Goal: Task Accomplishment & Management: Manage account settings

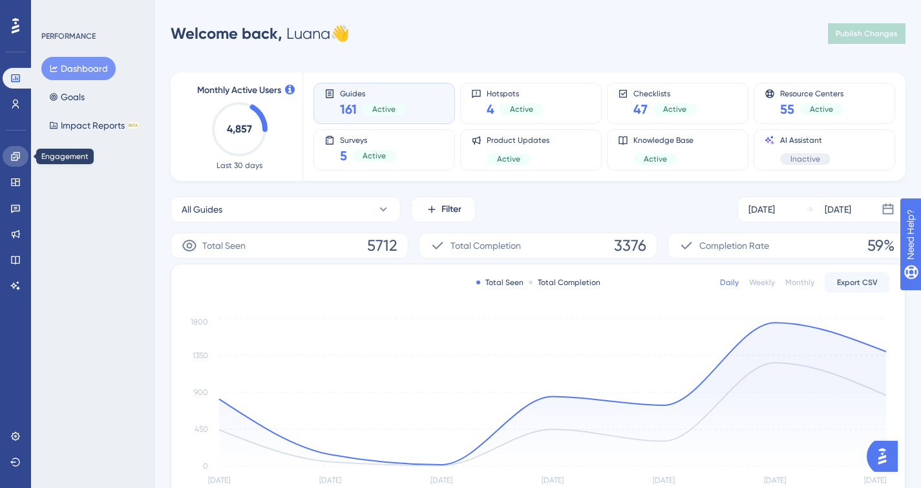
click at [21, 160] on link at bounding box center [16, 156] width 26 height 21
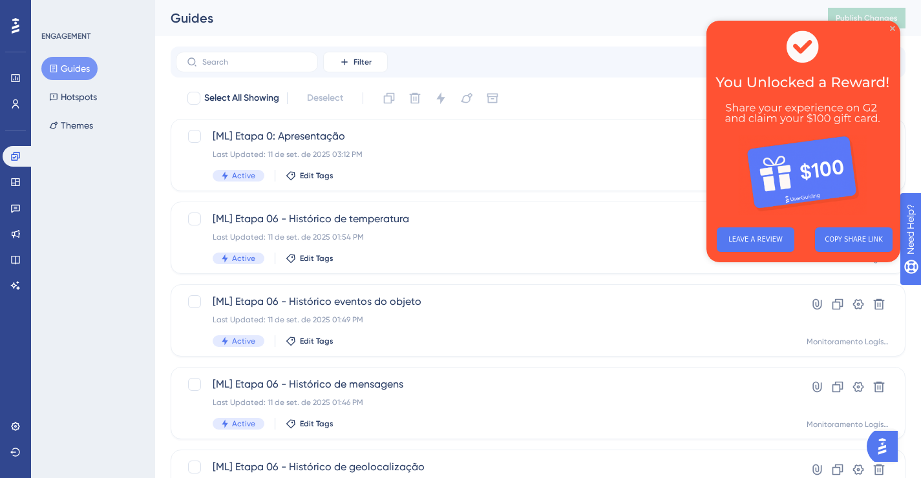
click at [894, 28] on icon "Close Preview" at bounding box center [892, 28] width 5 height 5
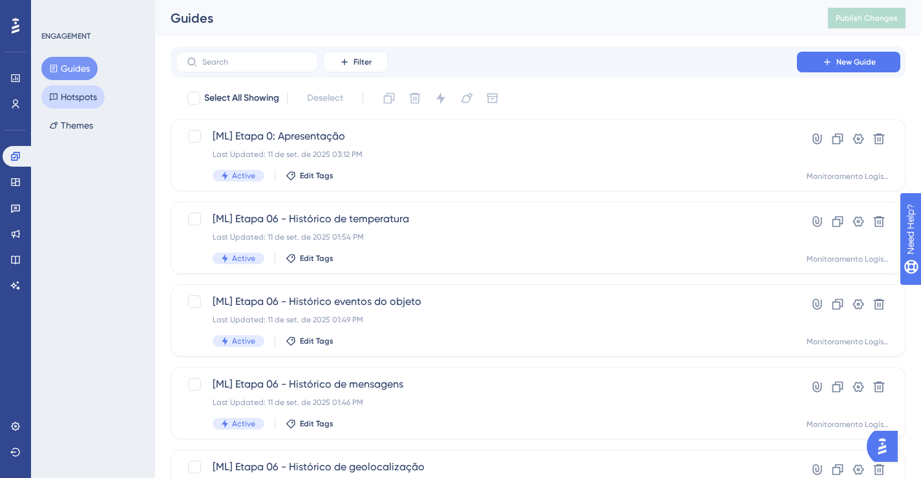
click at [82, 98] on button "Hotspots" at bounding box center [72, 96] width 63 height 23
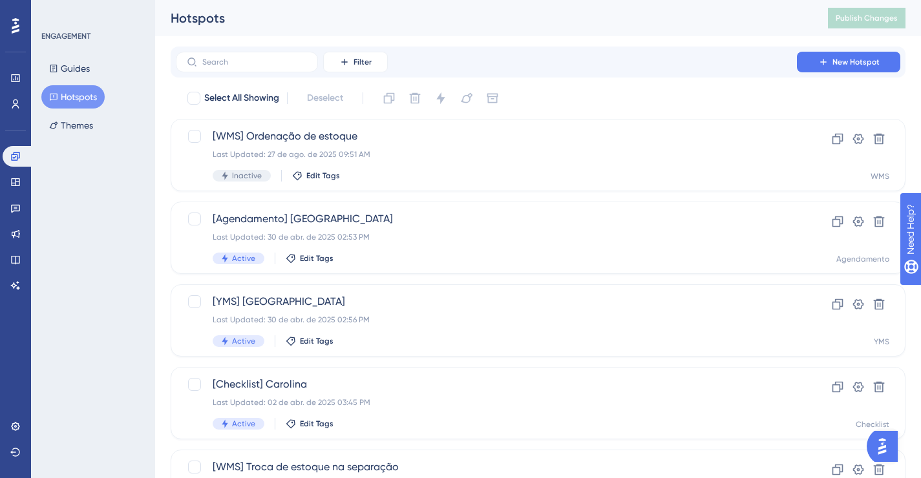
drag, startPoint x: 452, startPoint y: 122, endPoint x: 452, endPoint y: 153, distance: 31.0
click at [452, 0] on html "✨ INSCREVA-SE AGORA✨" at bounding box center [466, 214] width 931 height 488
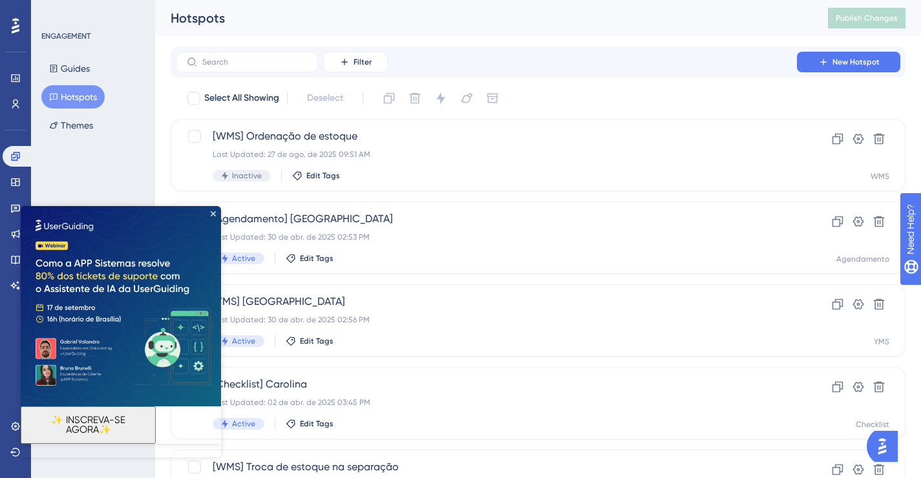
click at [217, 211] on img at bounding box center [121, 306] width 200 height 200
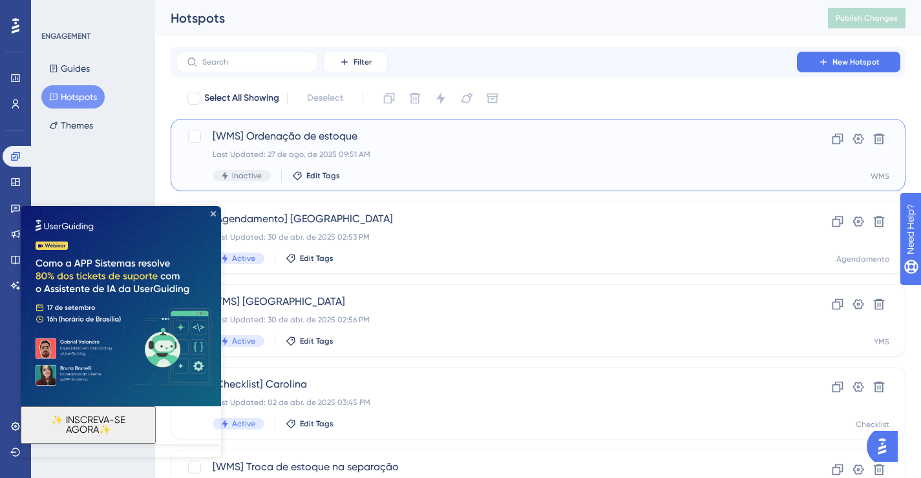
click at [617, 172] on div "Inactive Edit Tags" at bounding box center [487, 176] width 548 height 12
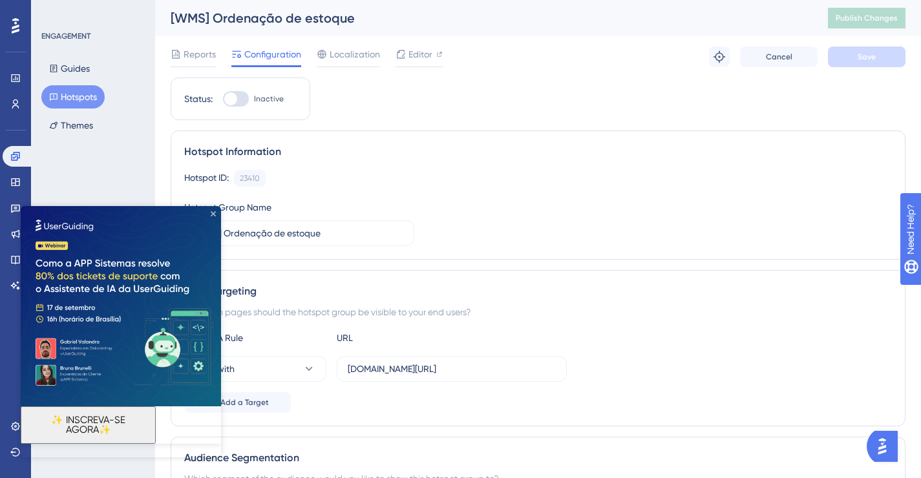
click at [213, 212] on icon "Close Preview" at bounding box center [213, 213] width 5 height 5
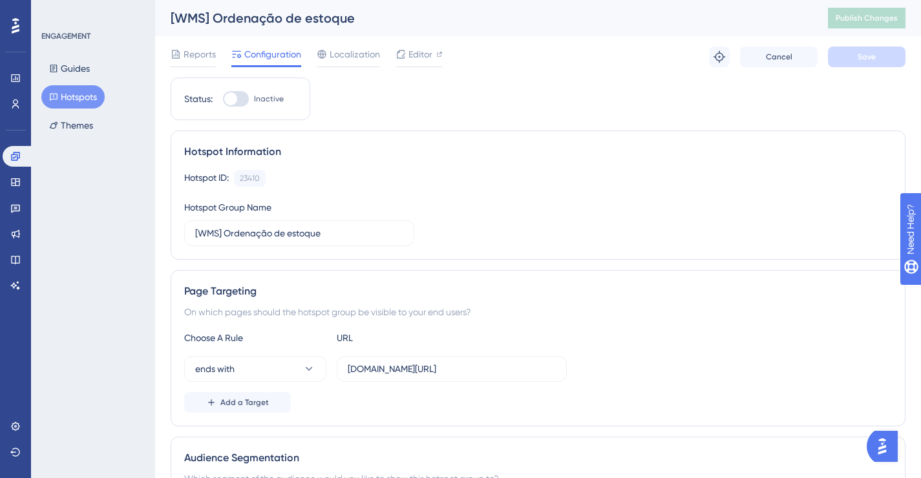
click at [242, 102] on div at bounding box center [236, 99] width 26 height 16
click at [223, 100] on input "Inactive" at bounding box center [222, 99] width 1 height 1
checkbox input "true"
click at [879, 56] on button "Save" at bounding box center [867, 57] width 78 height 21
click at [447, 359] on label "[DOMAIN_NAME][URL]" at bounding box center [452, 369] width 230 height 26
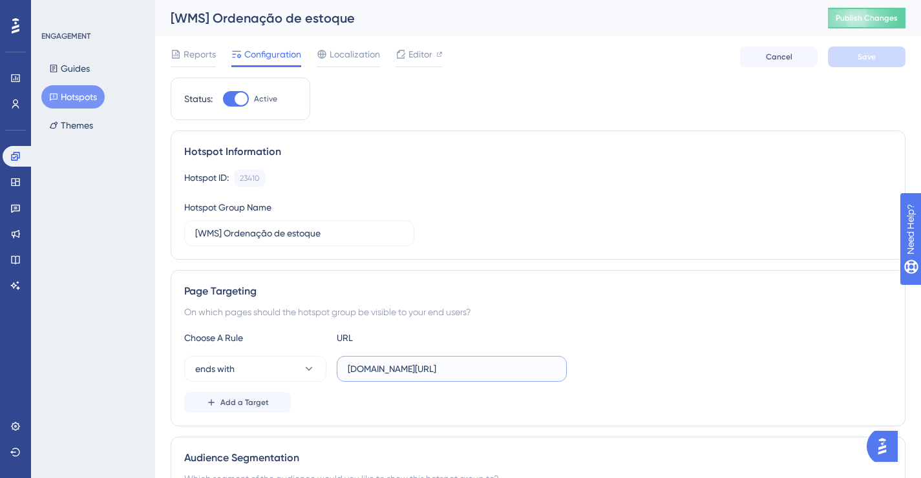
click at [447, 362] on input "[DOMAIN_NAME][URL]" at bounding box center [452, 369] width 208 height 14
click at [374, 59] on span "Localization" at bounding box center [355, 55] width 50 height 16
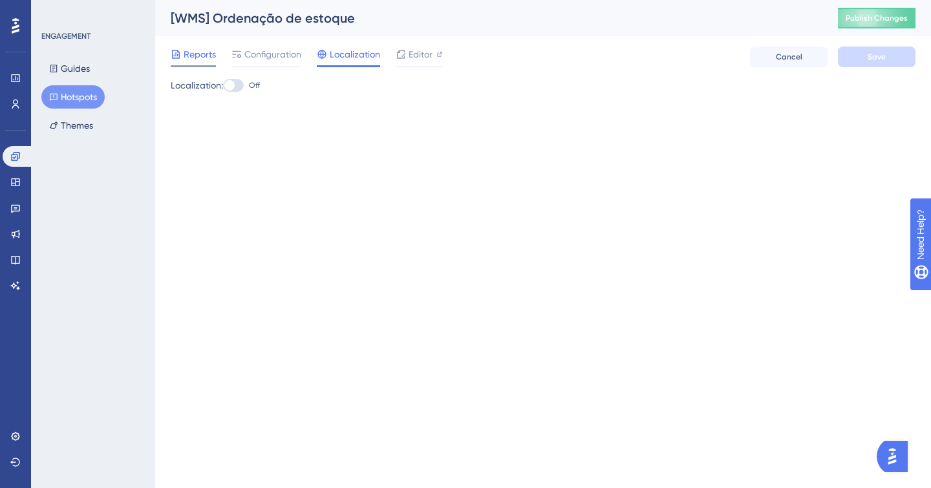
click at [211, 49] on span "Reports" at bounding box center [200, 55] width 32 height 16
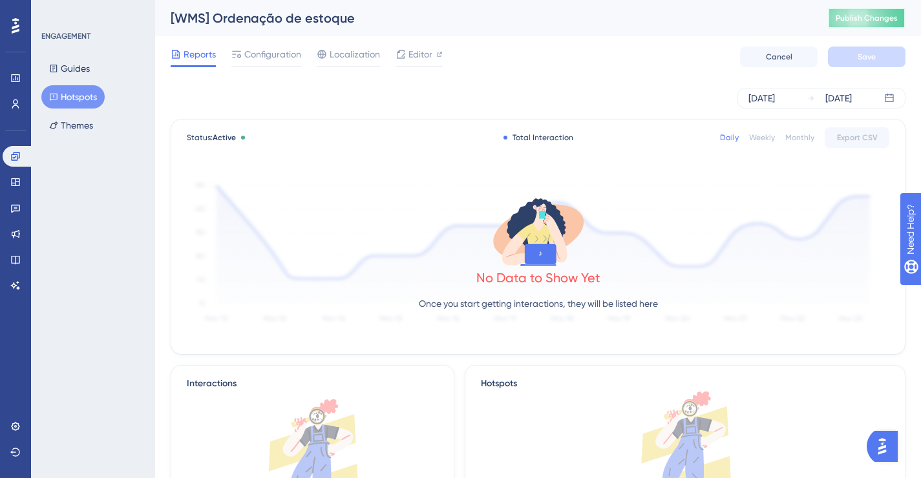
click at [879, 16] on span "Publish Changes" at bounding box center [867, 18] width 62 height 10
